Goal: Navigation & Orientation: Find specific page/section

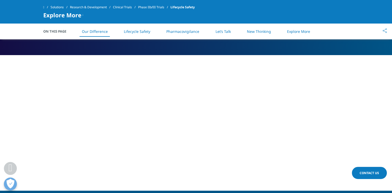
scroll to position [343, 0]
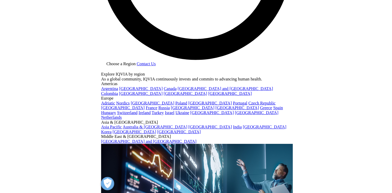
scroll to position [492, 0]
